Goal: Check status: Check status

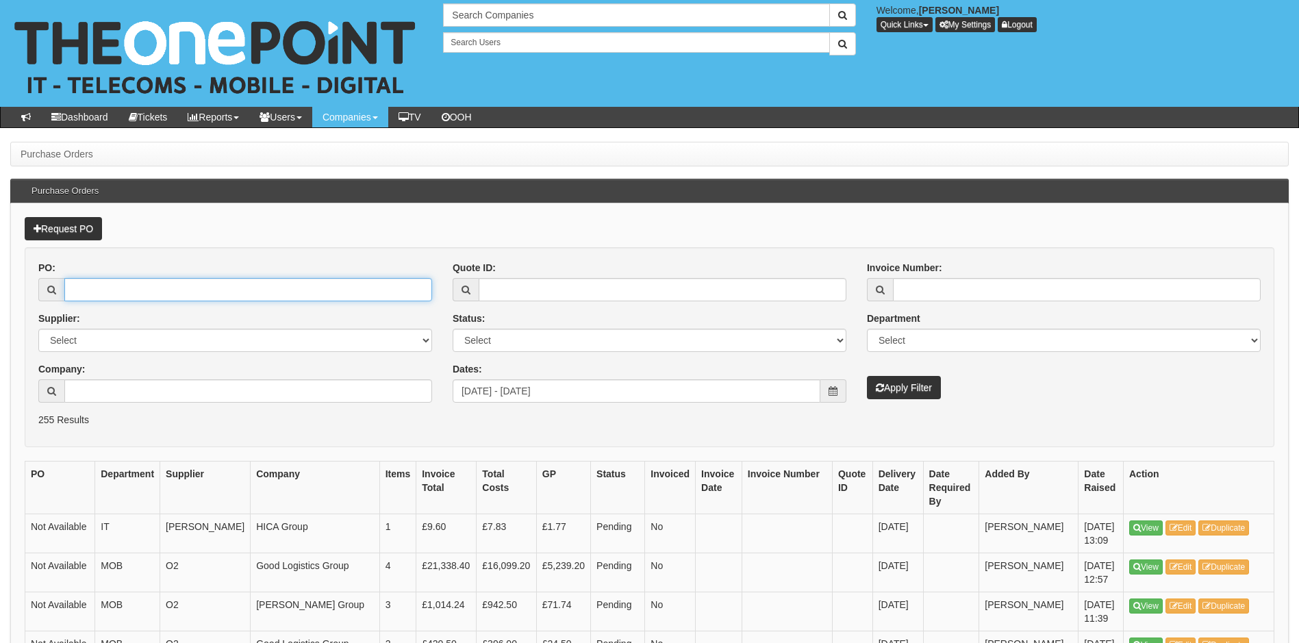
click at [155, 293] on input "PO:" at bounding box center [248, 289] width 368 height 23
type input "19379"
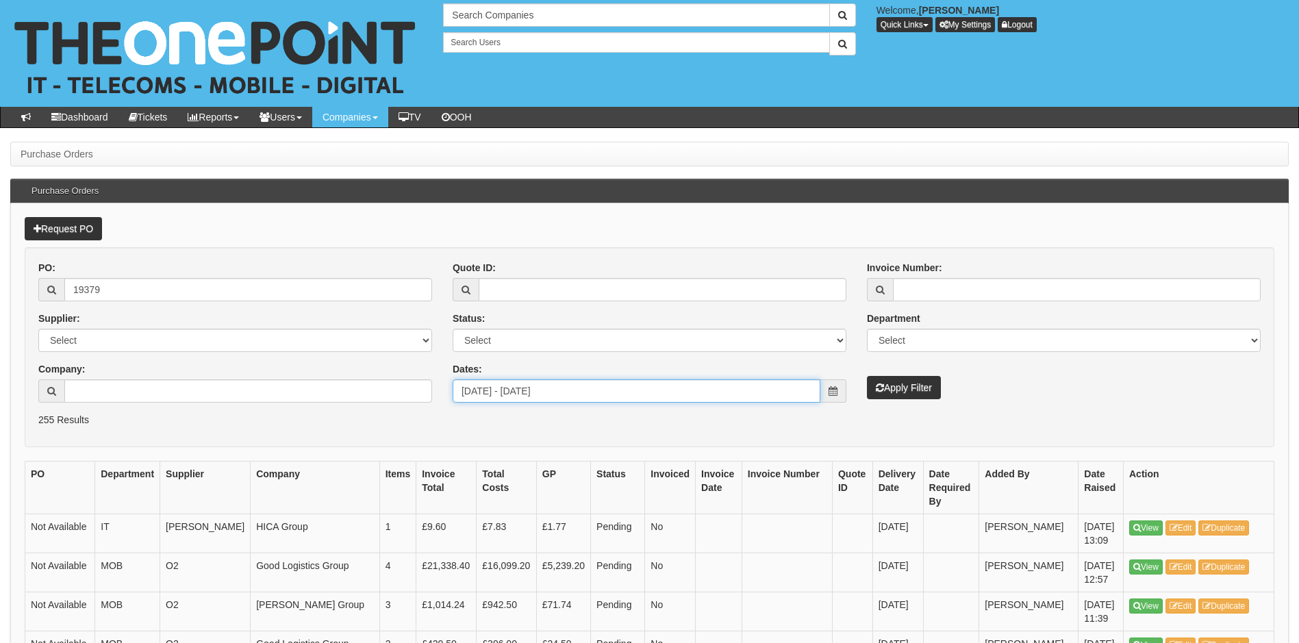
click at [668, 402] on input "[DATE] - [DATE]" at bounding box center [637, 390] width 368 height 23
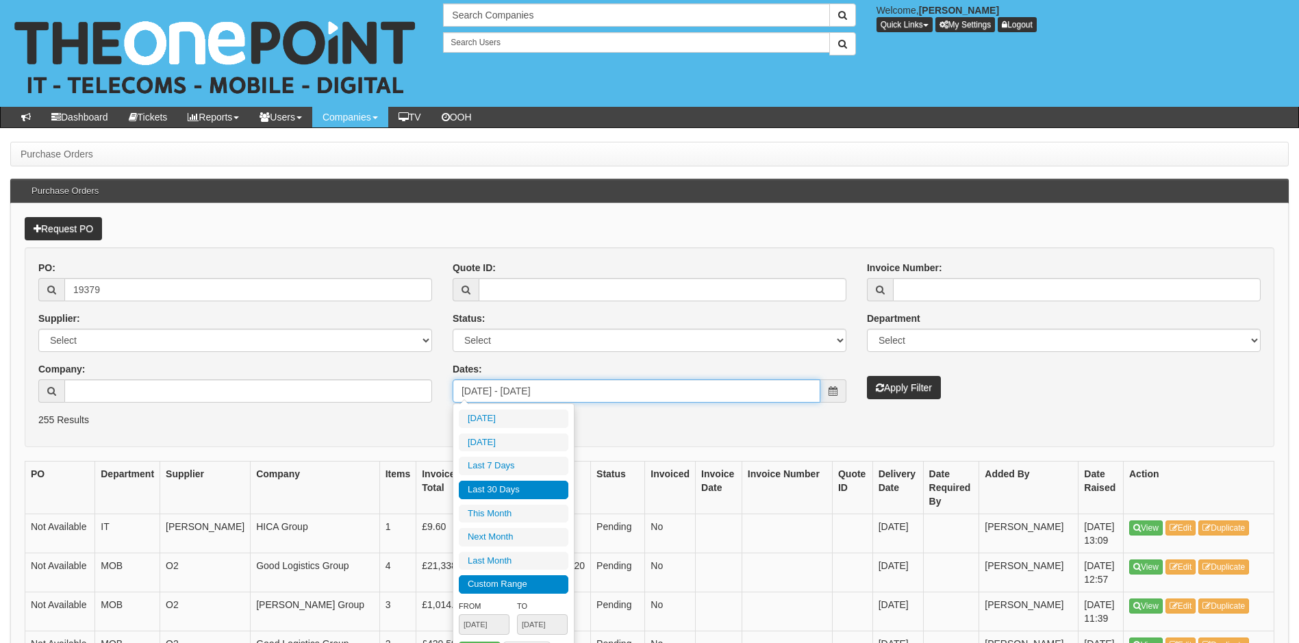
type input "[DATE]"
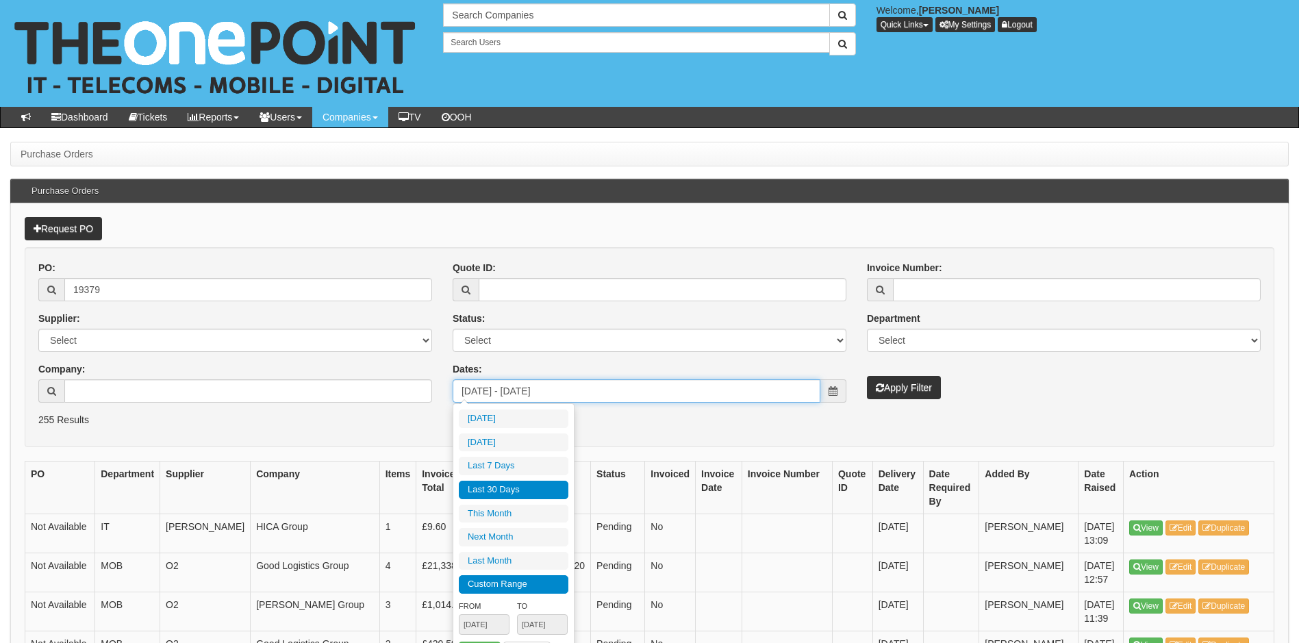
type input "[DATE]"
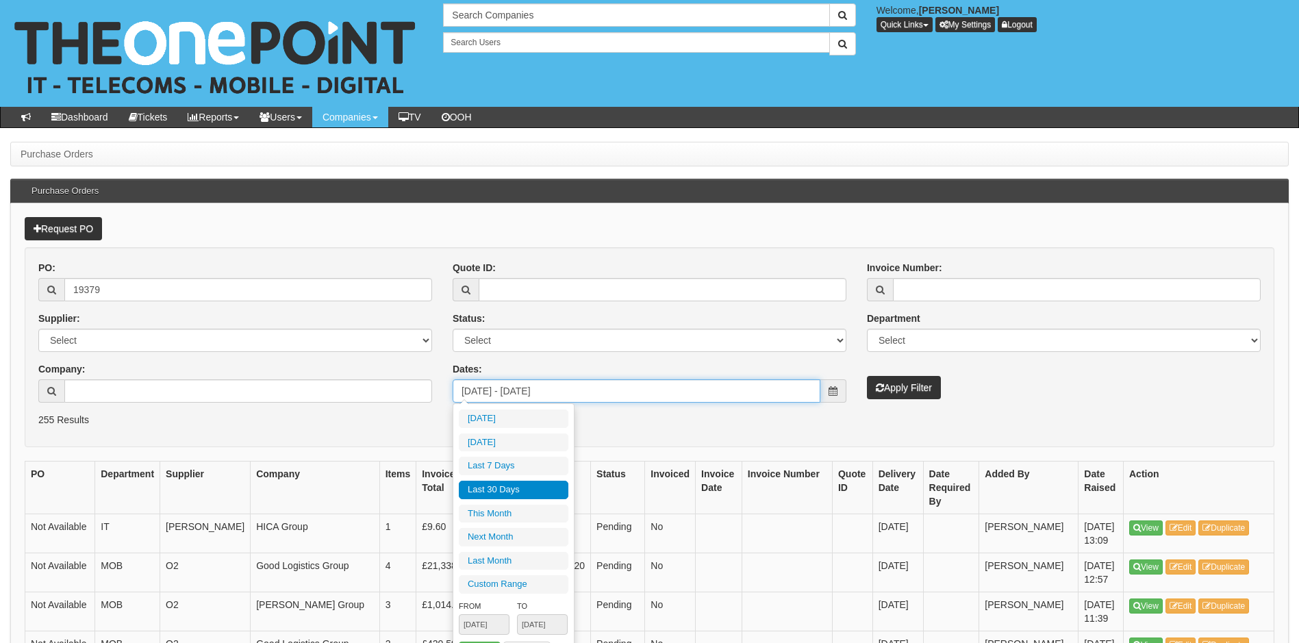
type input "[DATE]"
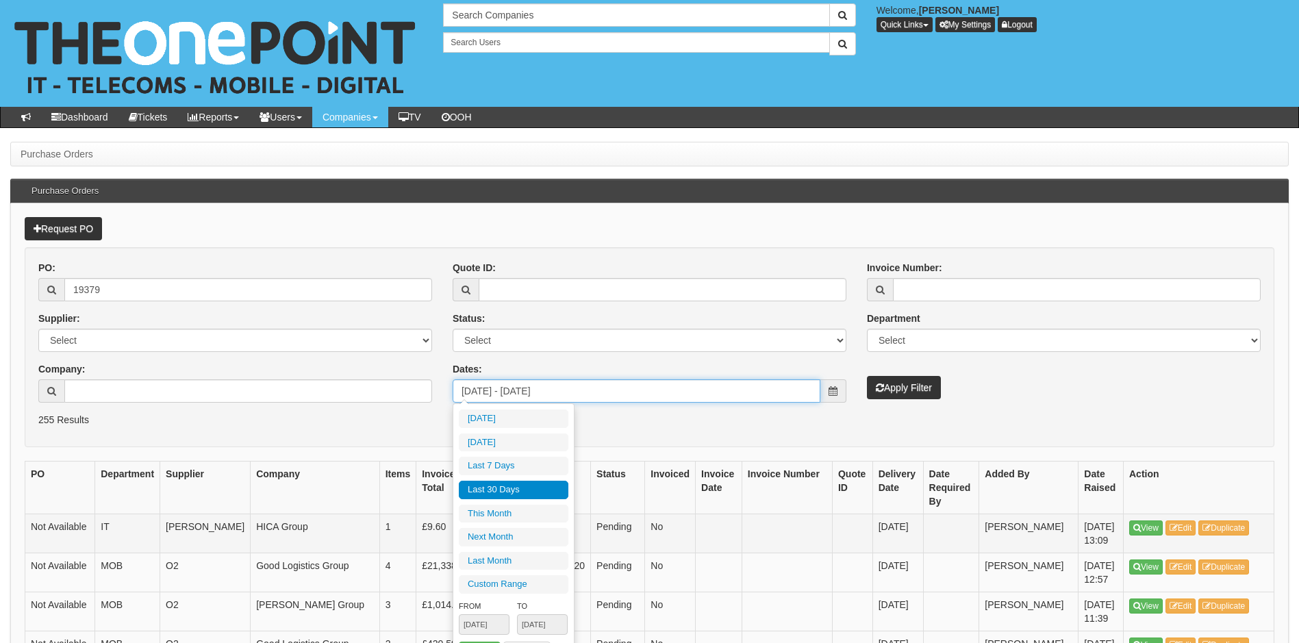
type input "[DATE]"
click at [900, 385] on button "Apply Filter" at bounding box center [904, 387] width 74 height 23
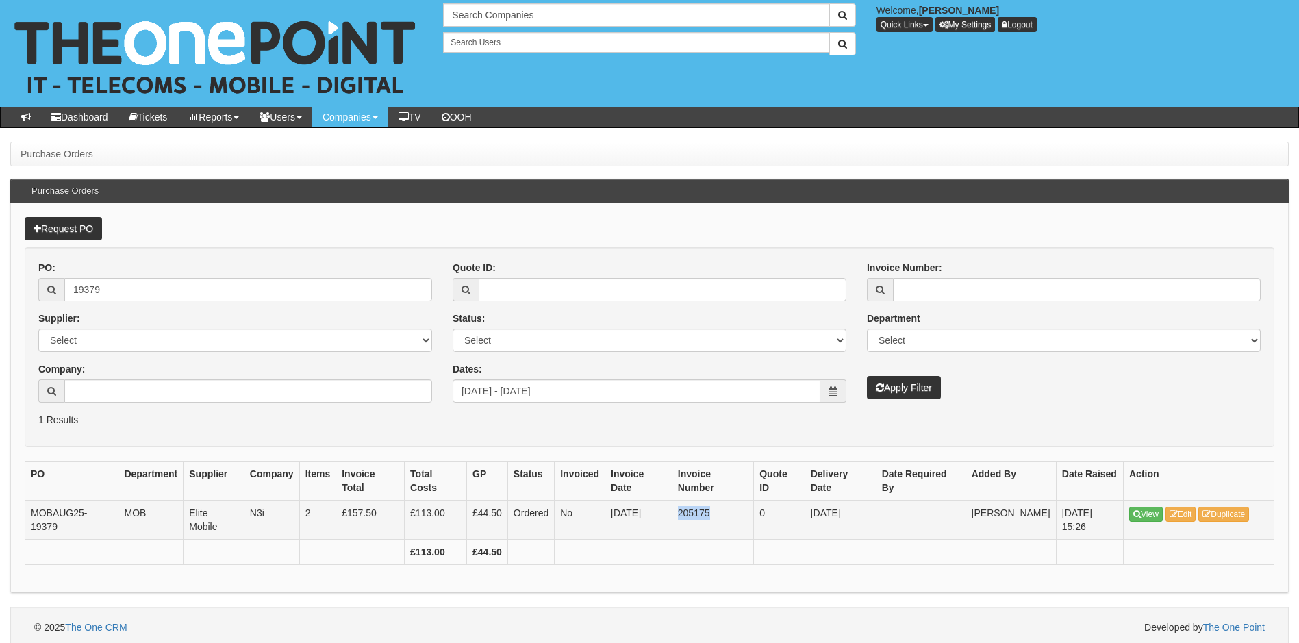
drag, startPoint x: 681, startPoint y: 516, endPoint x: 714, endPoint y: 519, distance: 33.7
click at [714, 519] on td "205175" at bounding box center [712, 519] width 81 height 39
copy td "205175"
